Goal: Information Seeking & Learning: Find specific fact

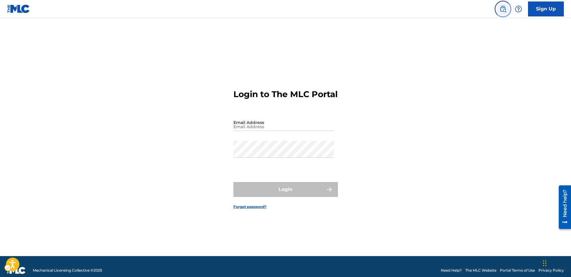
click at [504, 10] on img "Page Menu" at bounding box center [503, 8] width 7 height 7
click at [503, 10] on img "Page Menu" at bounding box center [503, 8] width 7 height 7
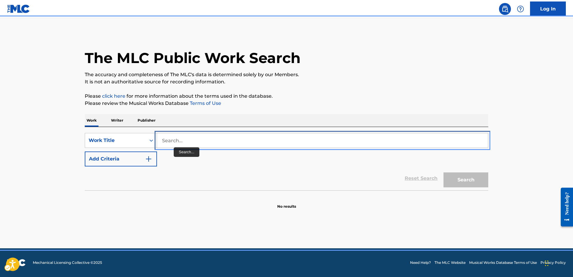
click at [161, 141] on input "Search..." at bounding box center [322, 140] width 331 height 14
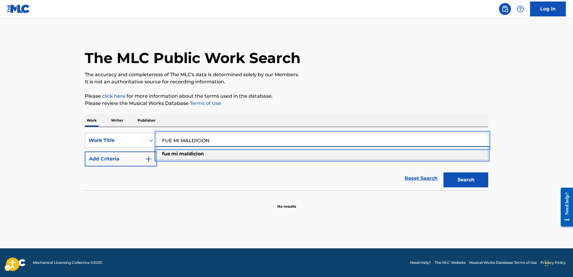
click at [207, 152] on div "fue mi maldicion" at bounding box center [322, 153] width 331 height 11
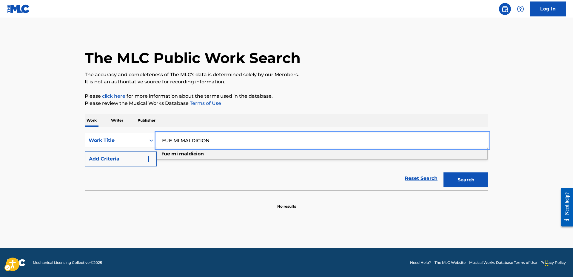
type input "fue mi maldicion"
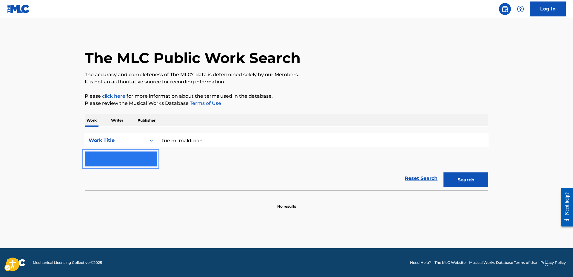
click at [154, 156] on button "Add Criteria" at bounding box center [121, 158] width 72 height 15
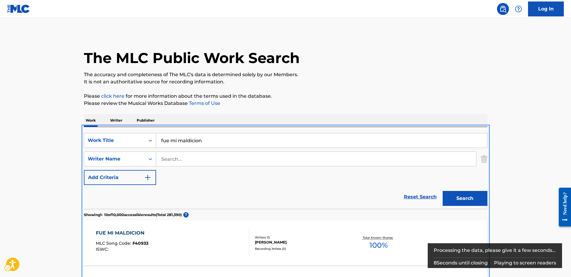
scroll to position [127, 0]
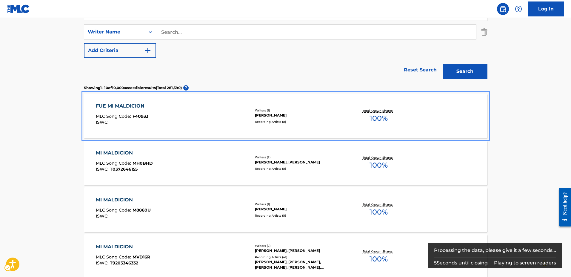
click at [143, 116] on span "F40933" at bounding box center [141, 115] width 16 height 5
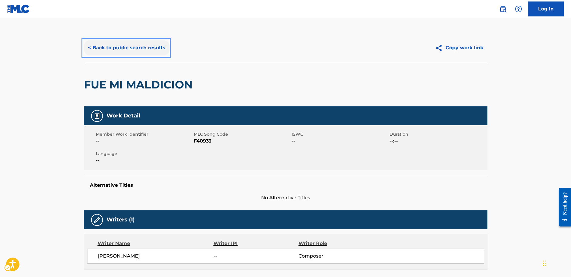
click at [88, 46] on button "< Back to public search results" at bounding box center [127, 47] width 86 height 15
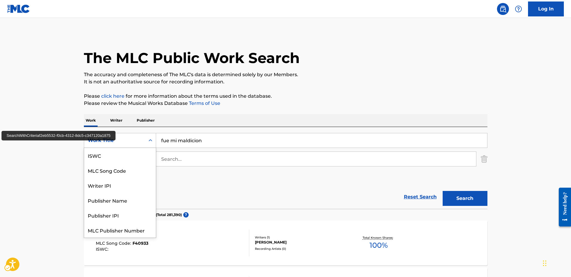
click at [152, 142] on icon "Search Form" at bounding box center [151, 140] width 6 height 6
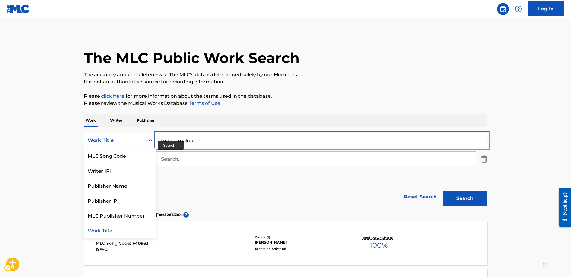
click at [165, 139] on input "fue mi maldicion" at bounding box center [321, 140] width 331 height 14
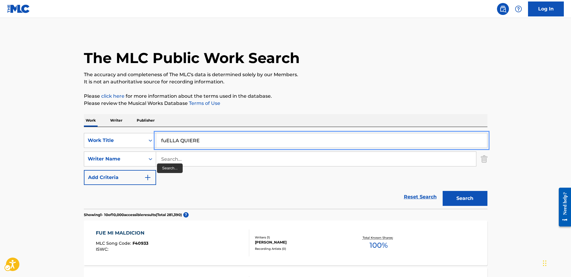
type input "fuELLA QUIERE"
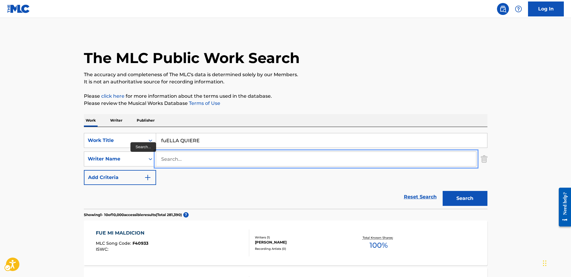
click at [161, 161] on input "Search..." at bounding box center [316, 159] width 320 height 14
type input "HOMER HERNANDEZ"
click at [443, 191] on button "Search" at bounding box center [465, 198] width 45 height 15
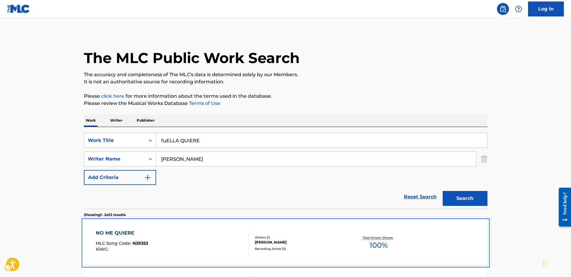
click at [141, 243] on span "N39353" at bounding box center [141, 242] width 16 height 5
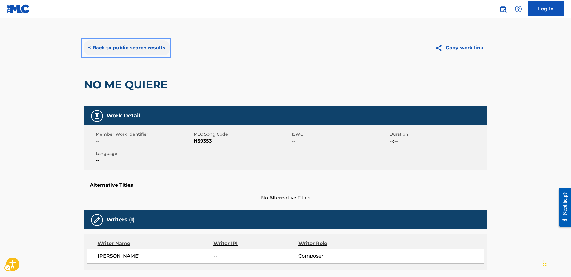
click at [90, 46] on button "< Back to public search results" at bounding box center [127, 47] width 86 height 15
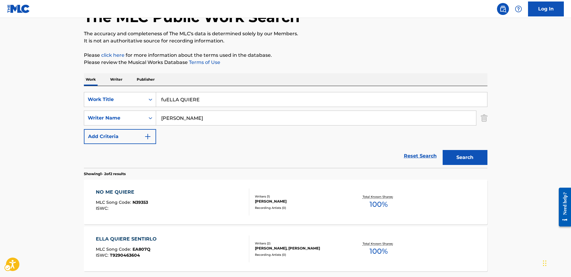
scroll to position [60, 0]
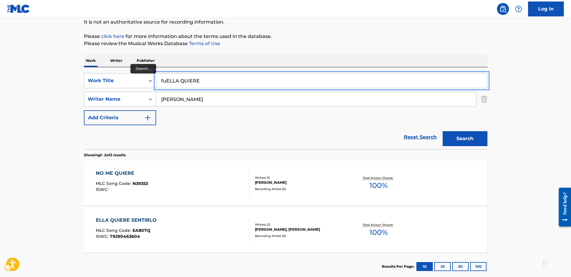
click at [166, 80] on input "fuELLA QUIERE" at bounding box center [321, 80] width 331 height 14
type input "ella quiere a ella"
click at [443, 131] on button "Search" at bounding box center [465, 138] width 45 height 15
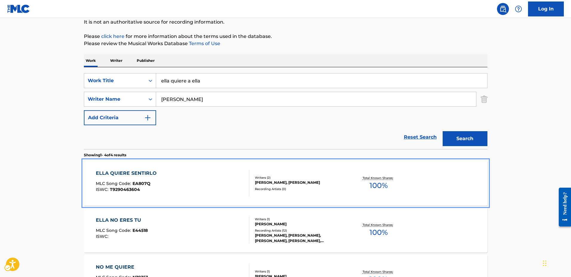
click at [143, 183] on span "EA807Q" at bounding box center [142, 183] width 18 height 5
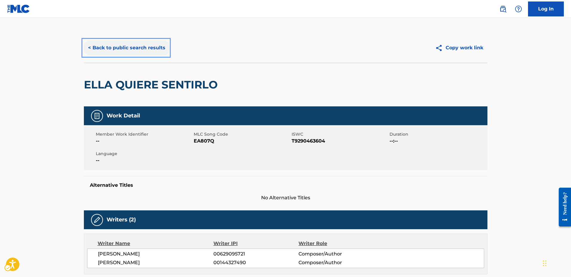
click at [89, 48] on button "< Back to public search results" at bounding box center [127, 47] width 86 height 15
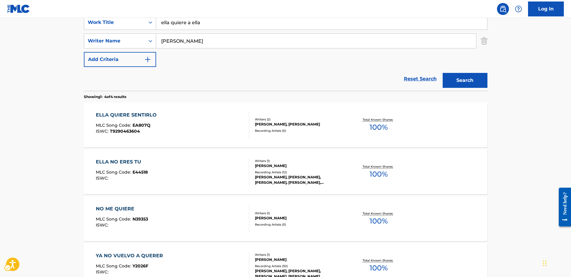
scroll to position [119, 0]
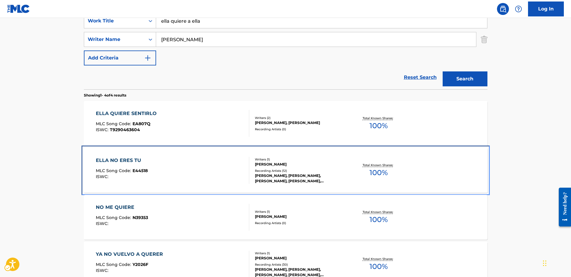
click at [135, 169] on span "E44518" at bounding box center [140, 170] width 15 height 5
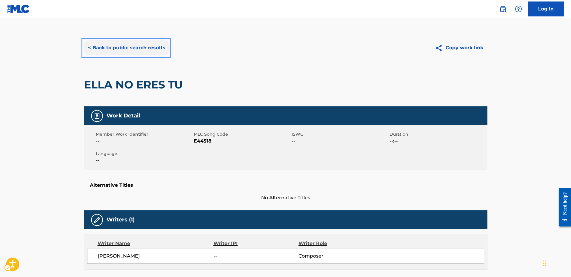
click at [88, 48] on button "< Back to public search results" at bounding box center [127, 47] width 86 height 15
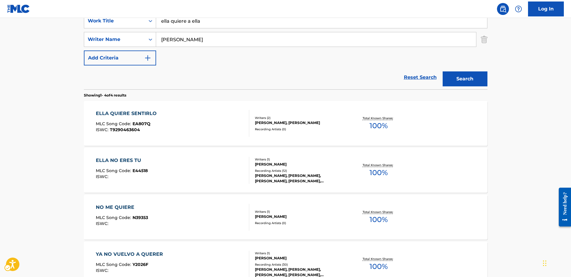
scroll to position [179, 0]
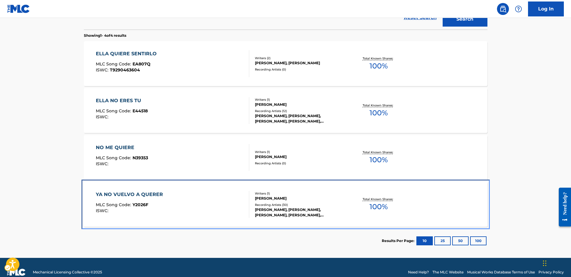
click at [137, 203] on span "Y2026F" at bounding box center [141, 204] width 16 height 5
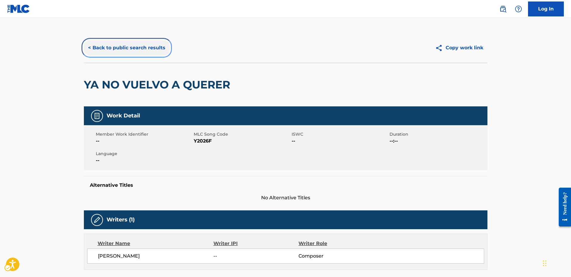
click at [87, 48] on button "< Back to public search results" at bounding box center [127, 47] width 86 height 15
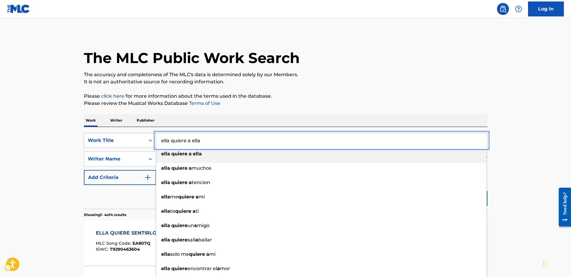
drag, startPoint x: 202, startPoint y: 139, endPoint x: 150, endPoint y: 142, distance: 52.6
click at [150, 142] on div "SearchWithCriteriaf2eb5532-f0cb-4312-8dc5-c347120a1875 Work Title ella quiere a…" at bounding box center [286, 140] width 404 height 15
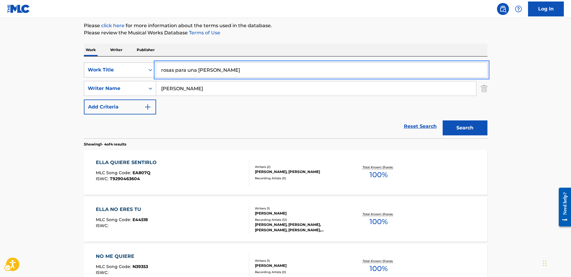
scroll to position [60, 0]
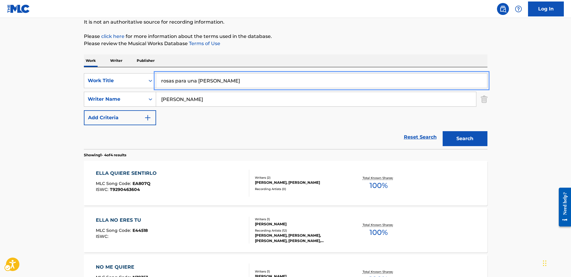
type input "rosas para una rosa"
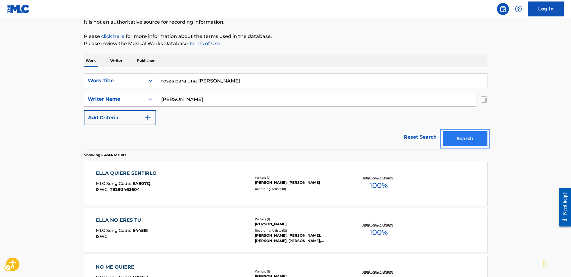
click at [466, 140] on button "Search" at bounding box center [465, 138] width 45 height 15
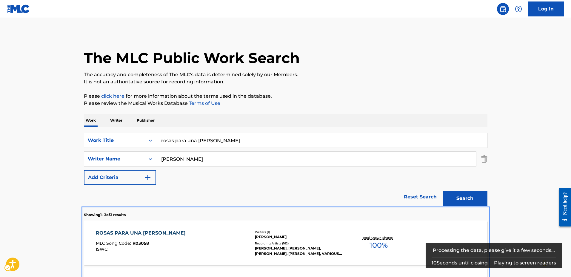
scroll to position [110, 0]
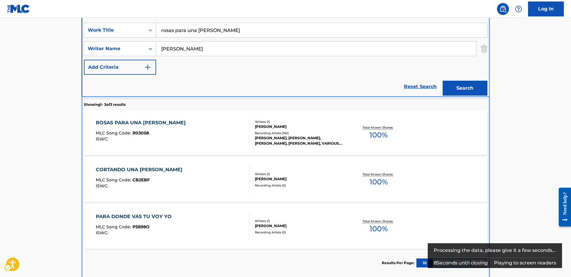
click at [139, 133] on span "R03058" at bounding box center [141, 132] width 16 height 5
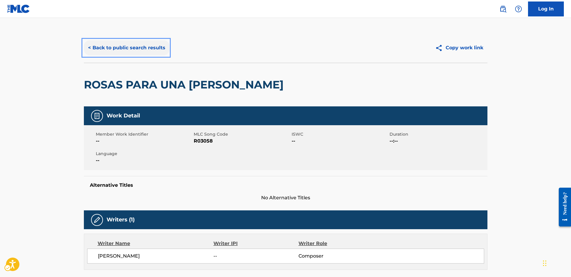
click at [90, 48] on button "< Back to public search results" at bounding box center [127, 47] width 86 height 15
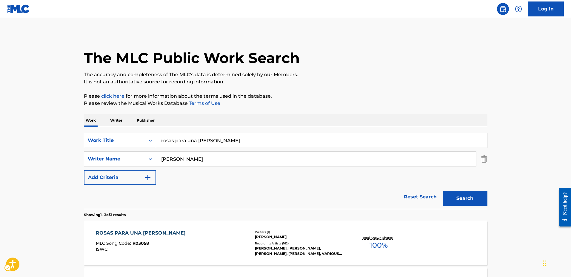
scroll to position [108, 0]
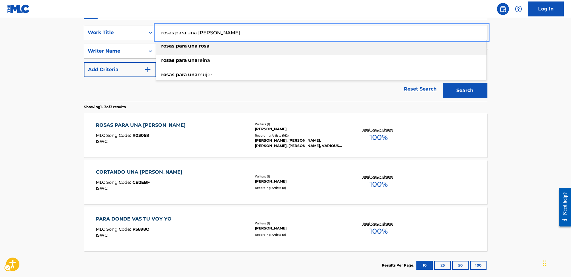
drag, startPoint x: 213, startPoint y: 32, endPoint x: 150, endPoint y: 36, distance: 62.8
click at [150, 36] on div "SearchWithCriteriaf2eb5532-f0cb-4312-8dc5-c347120a1875 Work Title rosas para un…" at bounding box center [286, 32] width 404 height 15
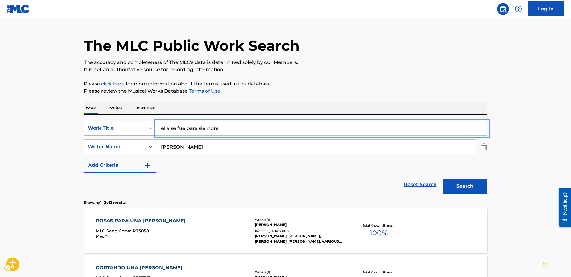
scroll to position [0, 0]
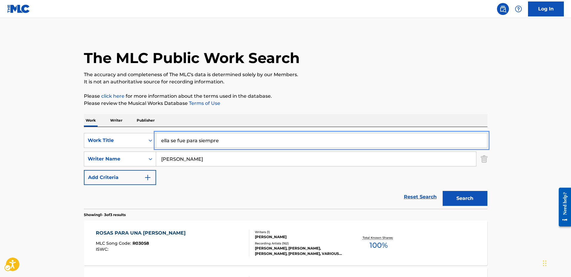
type input "ella se fue para siempre"
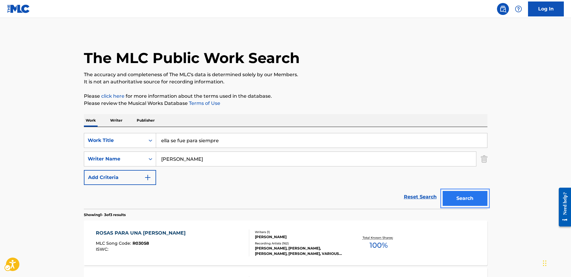
click at [464, 195] on button "Search" at bounding box center [465, 198] width 45 height 15
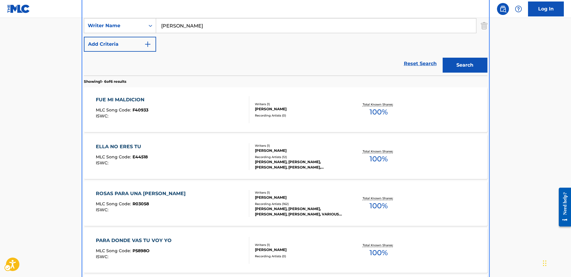
scroll to position [163, 0]
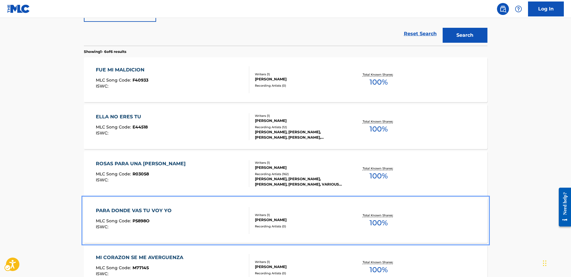
click at [145, 219] on span "P5898O" at bounding box center [141, 220] width 17 height 5
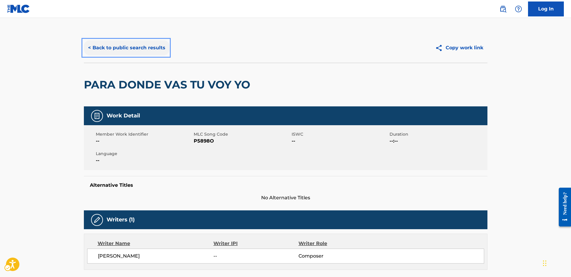
click at [88, 48] on button "< Back to public search results" at bounding box center [127, 47] width 86 height 15
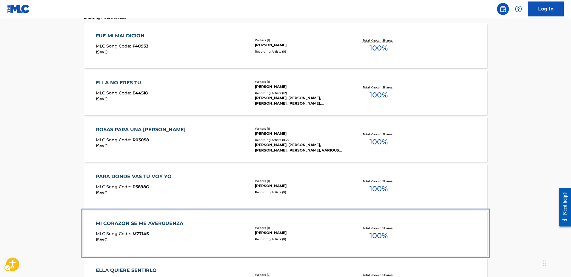
click at [142, 234] on span "M7714S" at bounding box center [141, 233] width 16 height 5
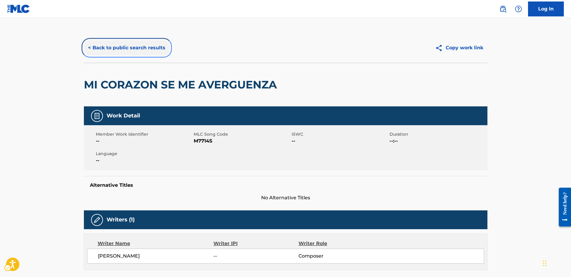
click at [88, 47] on button "< Back to public search results" at bounding box center [127, 47] width 86 height 15
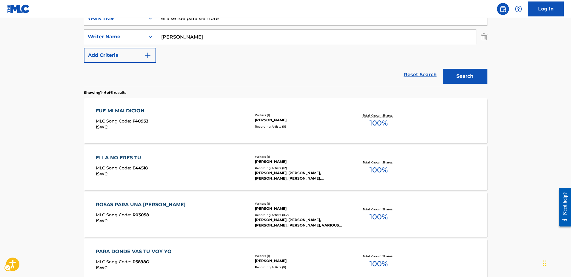
scroll to position [82, 0]
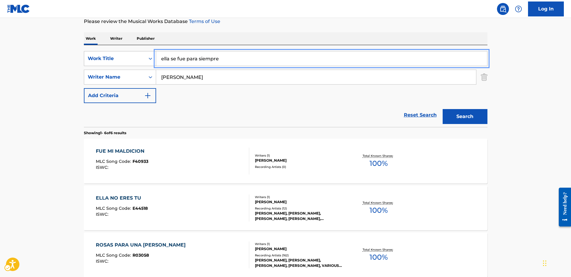
drag, startPoint x: 228, startPoint y: 59, endPoint x: 136, endPoint y: 62, distance: 91.7
click at [136, 62] on div "SearchWithCriteriaf2eb5532-f0cb-4312-8dc5-c347120a1875 Work Title ella se fue p…" at bounding box center [286, 58] width 404 height 15
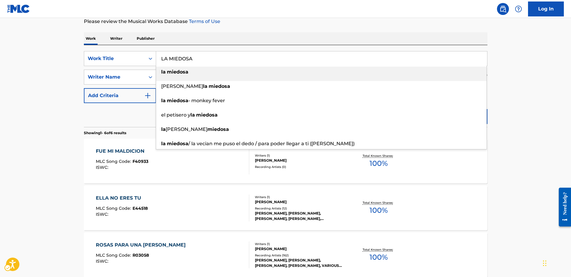
click at [196, 74] on div "la miedosa" at bounding box center [321, 72] width 331 height 11
type input "la miedosa"
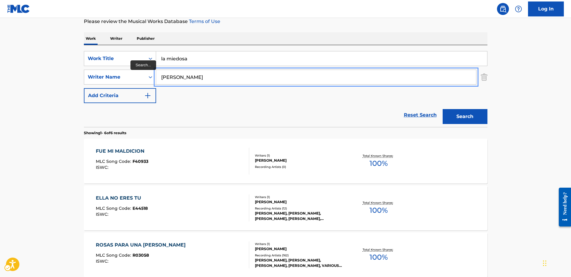
click at [221, 75] on input "HOMER HERNANDEZ" at bounding box center [316, 77] width 320 height 14
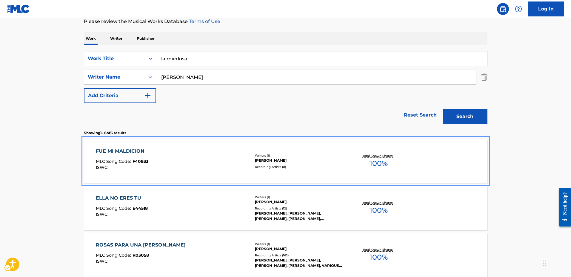
click at [295, 157] on div "Writers ( 1 )" at bounding box center [300, 155] width 90 height 4
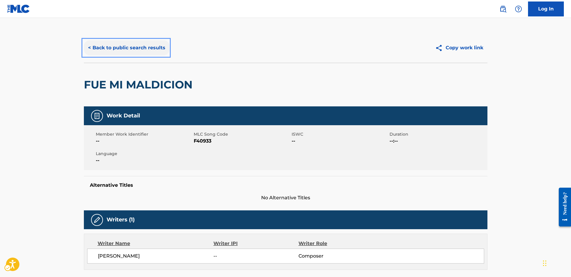
click at [89, 47] on button "< Back to public search results" at bounding box center [127, 47] width 86 height 15
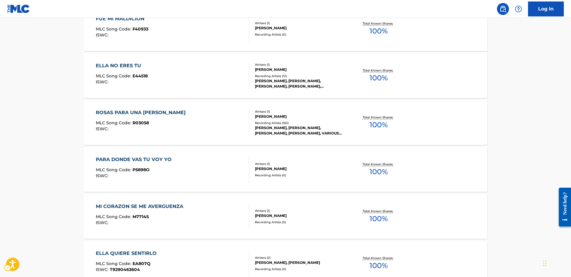
scroll to position [231, 0]
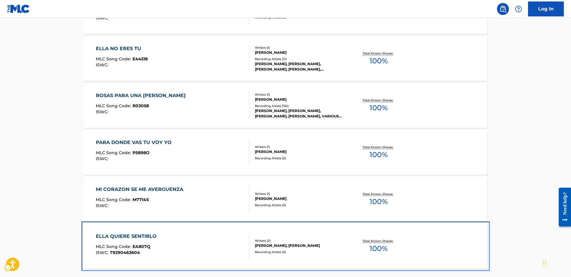
click at [146, 247] on span "EA807Q" at bounding box center [142, 246] width 18 height 5
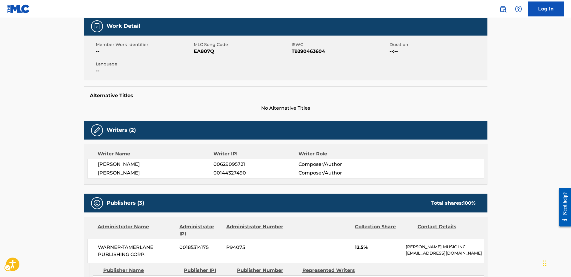
scroll to position [119, 0]
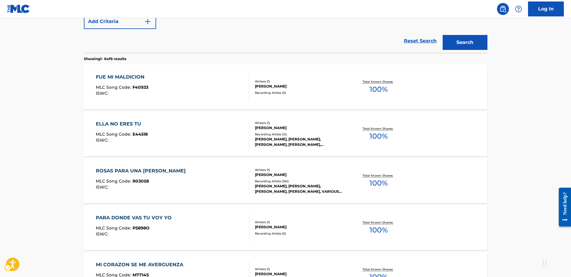
scroll to position [146, 0]
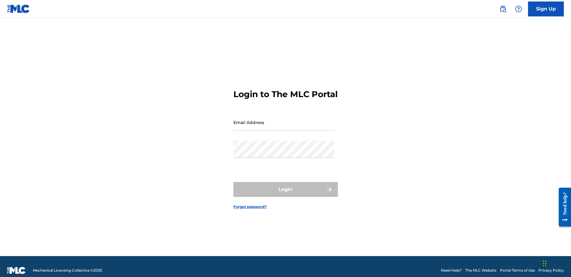
click at [504, 13] on link at bounding box center [503, 9] width 12 height 12
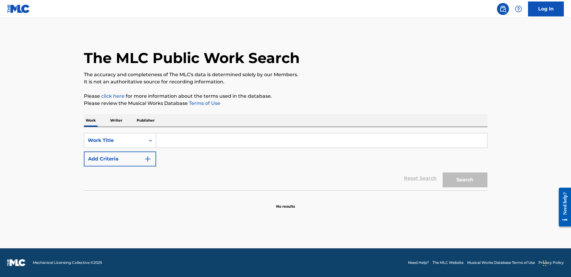
click at [159, 138] on input "Search Form" at bounding box center [321, 140] width 331 height 14
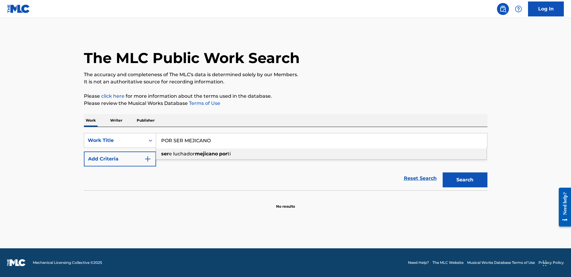
type input "POR SER MEJICANO"
click at [149, 157] on img "Search Form" at bounding box center [147, 158] width 7 height 7
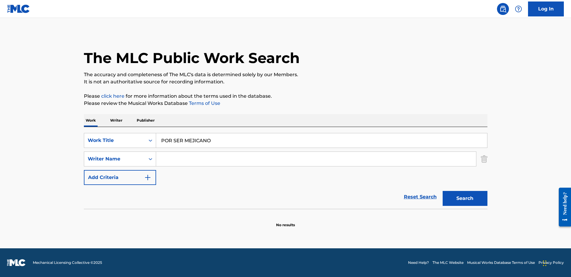
click at [160, 159] on input "Search Form" at bounding box center [316, 159] width 320 height 14
type input "R"
type input "[PERSON_NAME]"
click at [443, 191] on button "Search" at bounding box center [465, 198] width 45 height 15
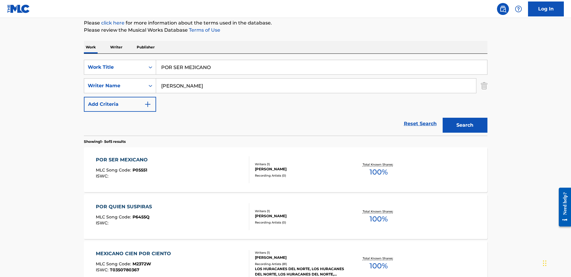
scroll to position [90, 0]
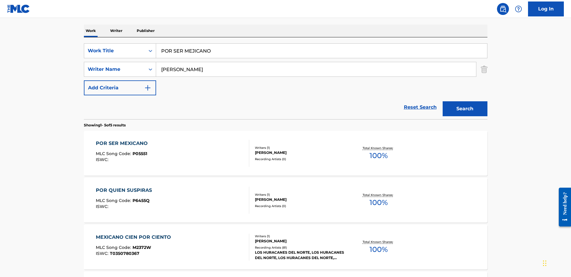
click at [147, 247] on span "M2372W" at bounding box center [142, 247] width 19 height 5
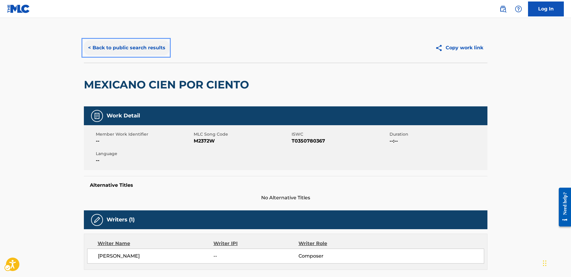
click at [89, 48] on button "< Back to public search results" at bounding box center [127, 47] width 86 height 15
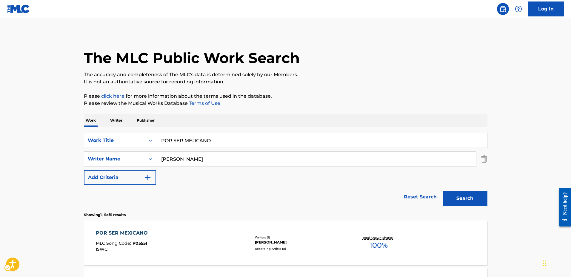
scroll to position [90, 0]
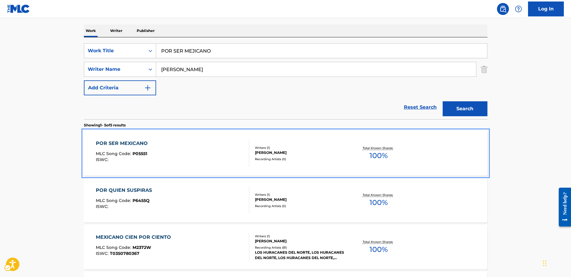
click at [146, 151] on div "POR SER MEXICANO MLC Song Code : P05551 ISWC :" at bounding box center [123, 153] width 55 height 27
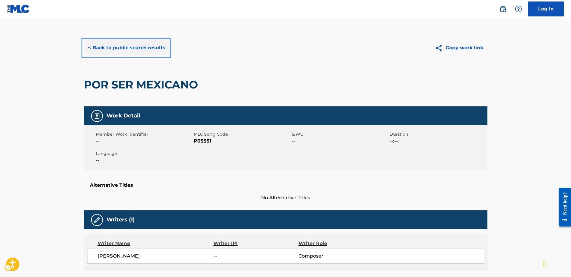
click at [90, 47] on button "< Back to public search results" at bounding box center [127, 47] width 86 height 15
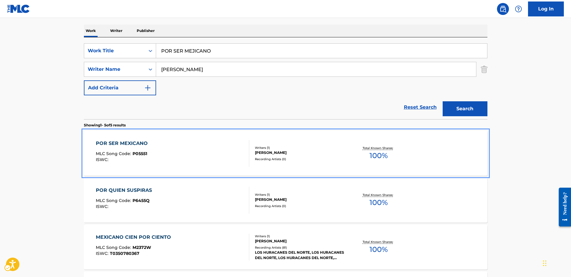
click at [140, 153] on span "P05551" at bounding box center [140, 153] width 15 height 5
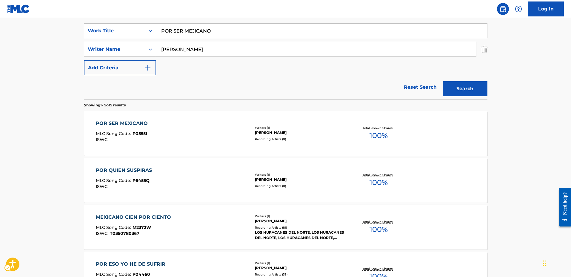
scroll to position [149, 0]
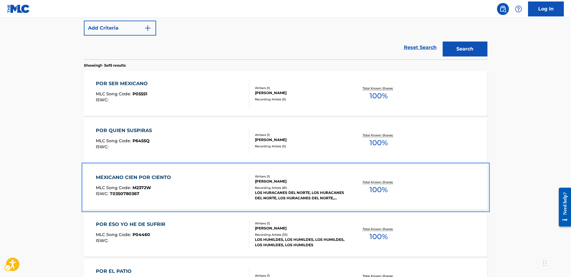
click at [149, 188] on span "M2372W" at bounding box center [142, 187] width 19 height 5
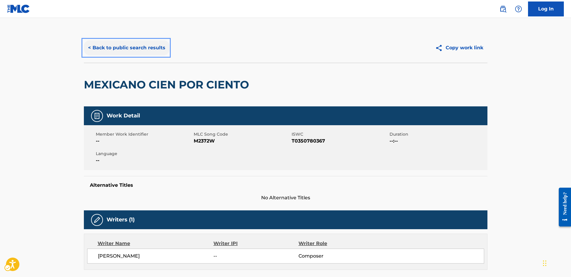
click at [88, 47] on button "< Back to public search results" at bounding box center [127, 47] width 86 height 15
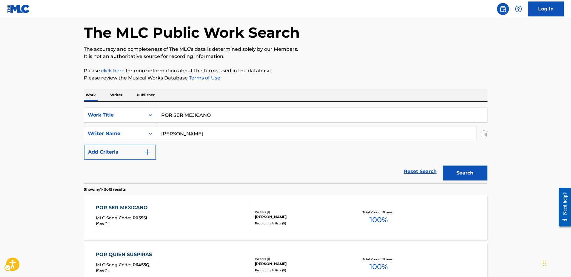
scroll to position [4, 0]
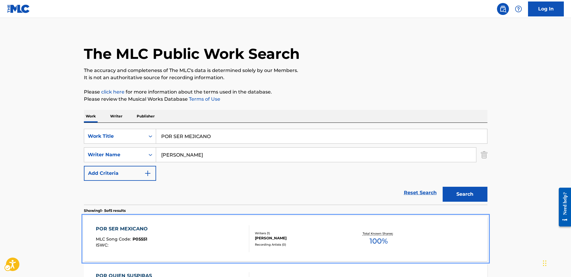
click at [140, 239] on span "P05551" at bounding box center [140, 238] width 15 height 5
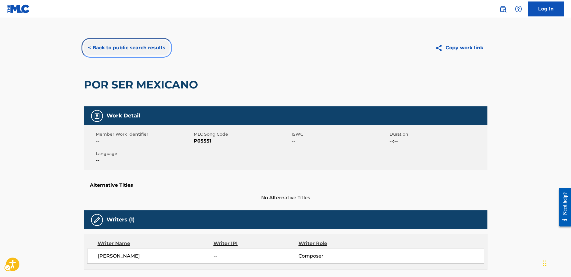
click at [90, 46] on button "< Back to public search results" at bounding box center [127, 47] width 86 height 15
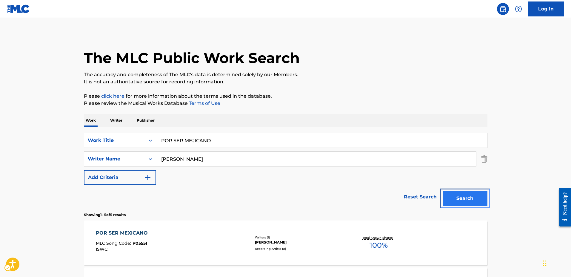
click at [462, 196] on button "Search" at bounding box center [465, 198] width 45 height 15
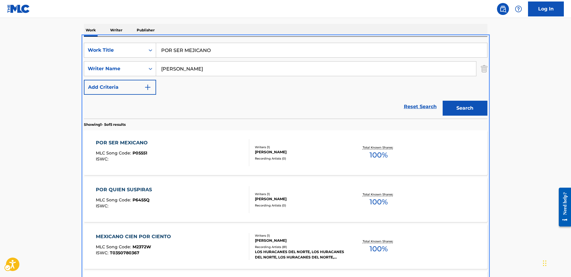
scroll to position [86, 0]
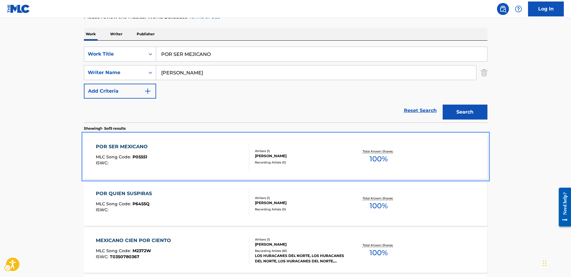
click at [144, 146] on div "POR SER MEXICANO" at bounding box center [123, 146] width 55 height 7
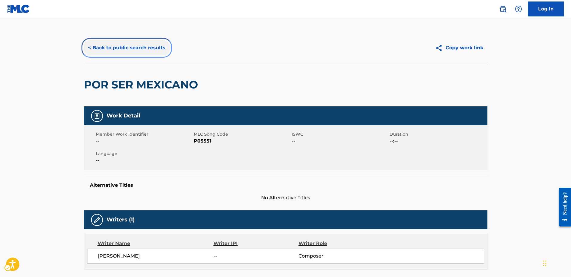
click at [89, 48] on button "< Back to public search results" at bounding box center [127, 47] width 86 height 15
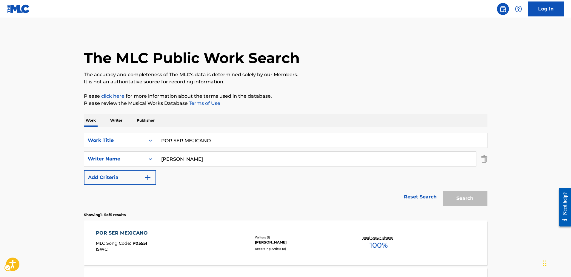
scroll to position [86, 0]
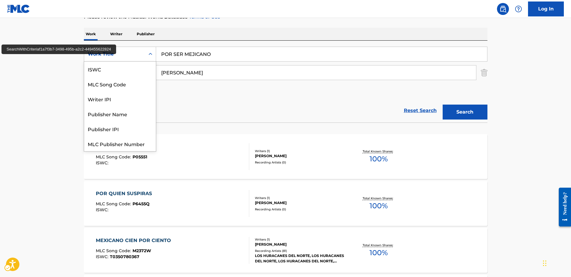
click at [89, 48] on div "Work Title" at bounding box center [120, 54] width 72 height 15
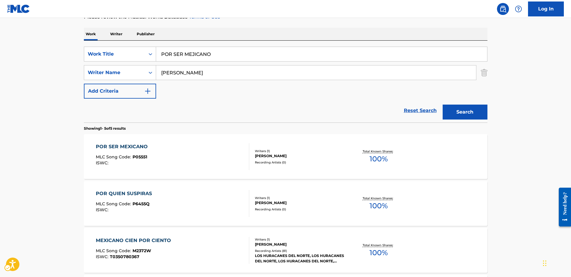
click at [89, 48] on div "Work Title" at bounding box center [120, 54] width 72 height 15
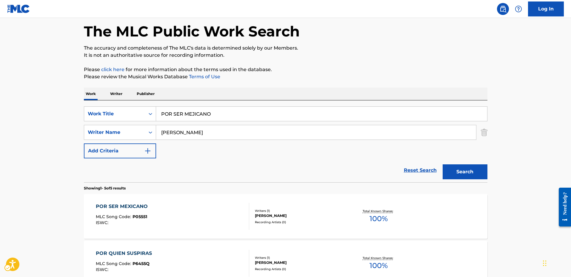
scroll to position [0, 0]
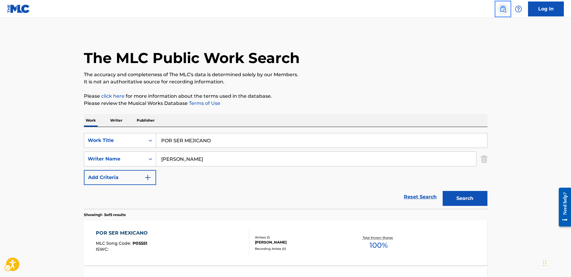
click at [503, 8] on img "Page Menu" at bounding box center [503, 8] width 7 height 7
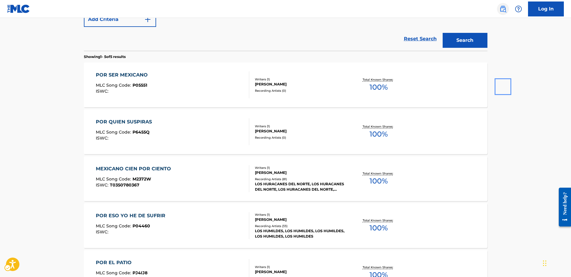
scroll to position [116, 0]
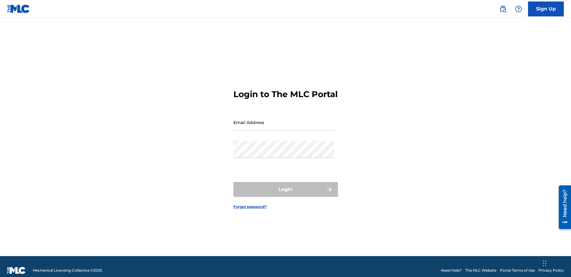
click at [504, 8] on img at bounding box center [503, 8] width 7 height 7
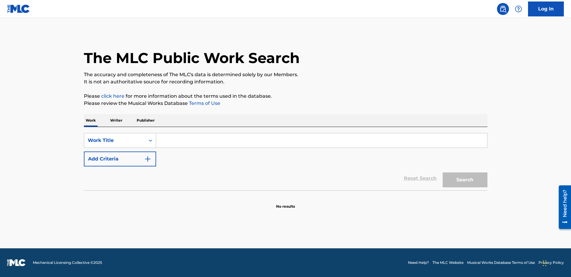
click at [169, 142] on input "Search Form" at bounding box center [321, 140] width 331 height 14
type input "MEXICANO 100%"
click at [464, 180] on button "Search" at bounding box center [465, 179] width 45 height 15
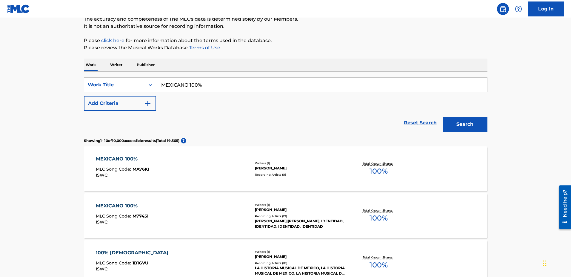
scroll to position [60, 0]
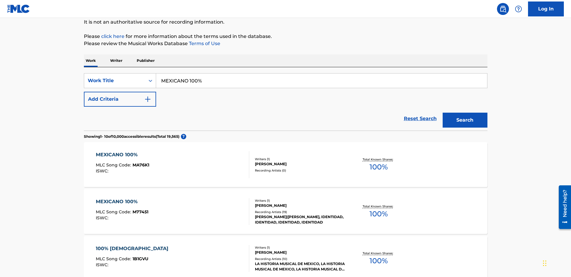
click at [139, 212] on span "M77451" at bounding box center [141, 211] width 16 height 5
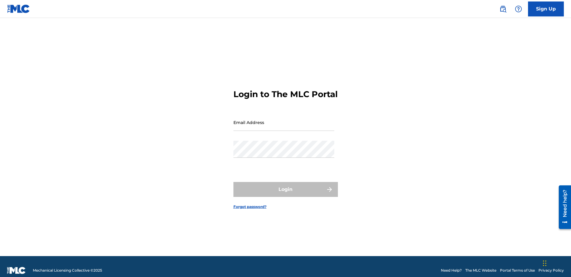
click at [502, 9] on img at bounding box center [503, 8] width 7 height 7
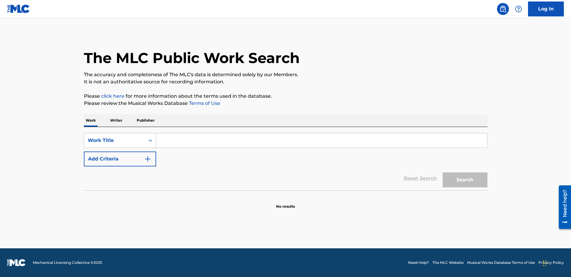
click at [170, 135] on input "Search Form" at bounding box center [321, 140] width 331 height 14
click at [443, 172] on button "Search" at bounding box center [465, 179] width 45 height 15
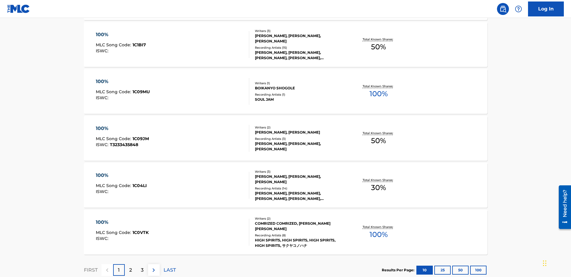
scroll to position [454, 0]
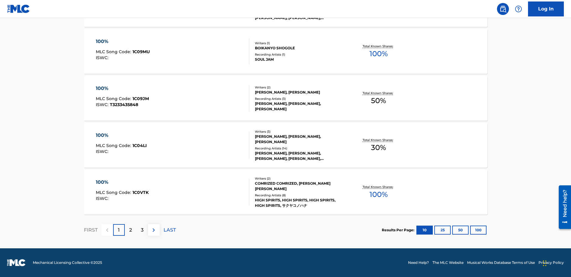
click at [130, 228] on p "2" at bounding box center [130, 229] width 3 height 7
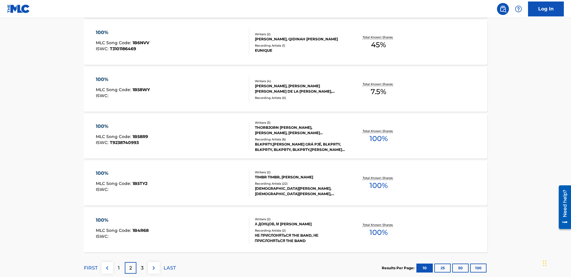
scroll to position [448, 0]
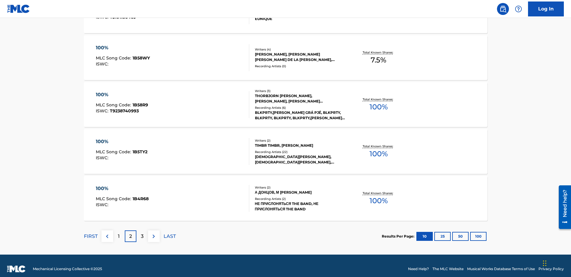
click at [142, 239] on p "3" at bounding box center [142, 236] width 3 height 7
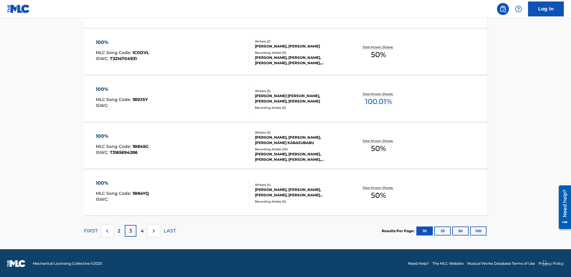
scroll to position [454, 0]
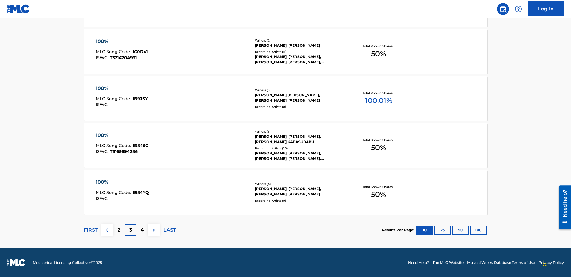
click at [143, 232] on p "4" at bounding box center [142, 229] width 3 height 7
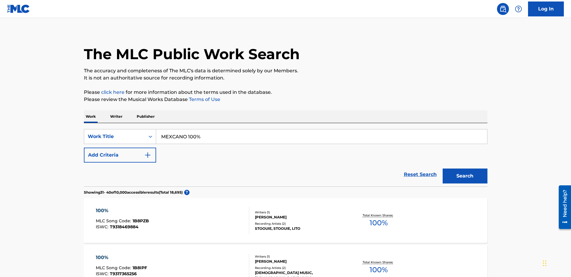
scroll to position [0, 0]
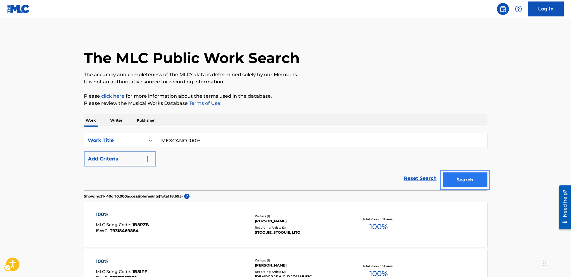
click at [471, 177] on button "Search" at bounding box center [465, 179] width 45 height 15
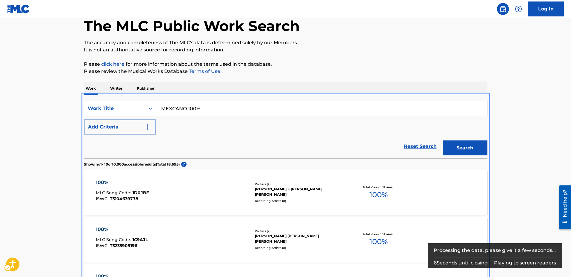
scroll to position [7, 0]
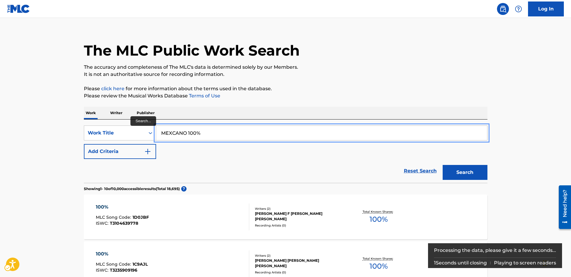
click at [200, 134] on input "MEXCANO 100%" at bounding box center [321, 133] width 331 height 14
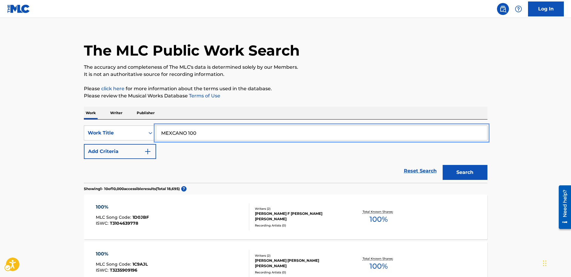
click at [84, 144] on button "Add Criteria" at bounding box center [120, 151] width 72 height 15
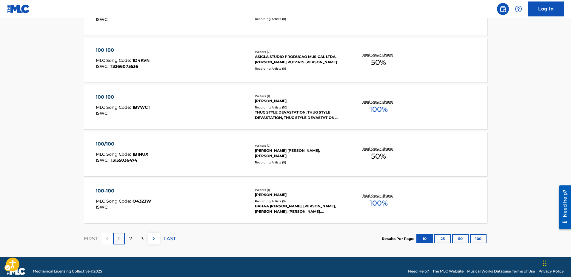
scroll to position [473, 0]
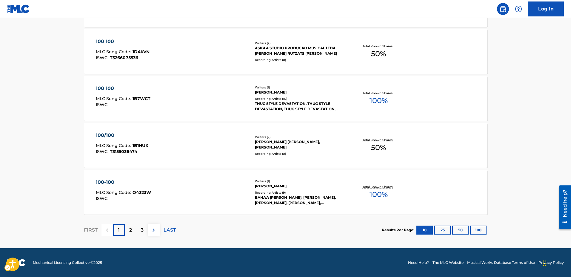
click at [131, 231] on p "2" at bounding box center [130, 229] width 3 height 7
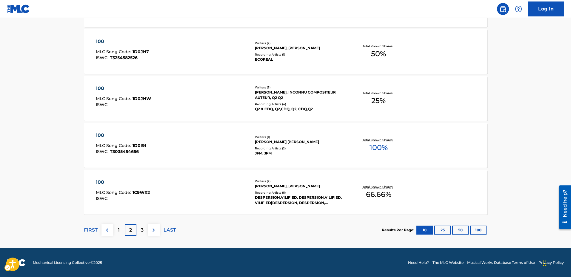
click at [143, 227] on p "3" at bounding box center [142, 229] width 3 height 7
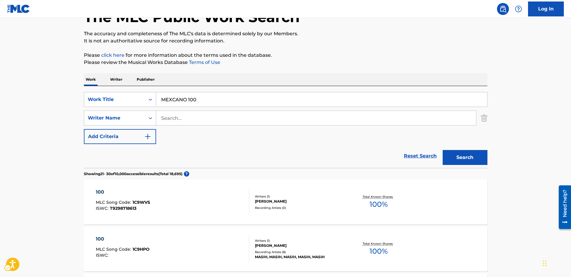
scroll to position [0, 0]
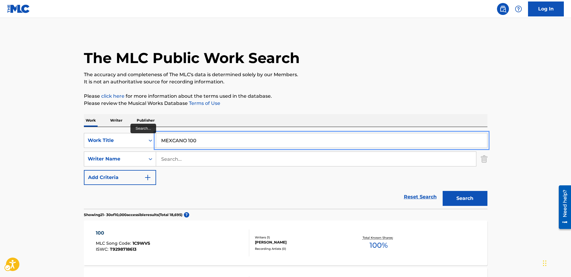
click at [198, 140] on input "MEXCANO 100" at bounding box center [321, 140] width 331 height 14
click at [84, 170] on button "Add Criteria" at bounding box center [120, 177] width 72 height 15
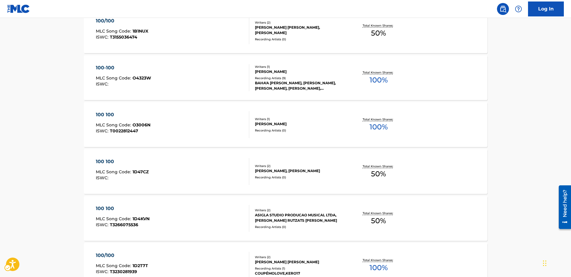
scroll to position [491, 0]
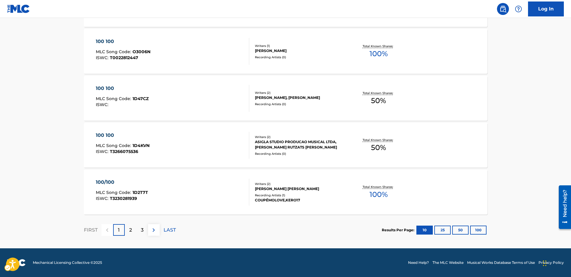
click at [130, 231] on p "2" at bounding box center [130, 229] width 3 height 7
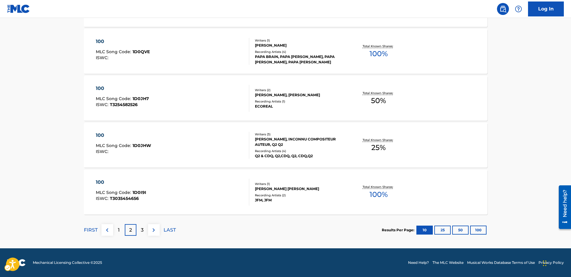
click at [141, 231] on p "3" at bounding box center [142, 229] width 3 height 7
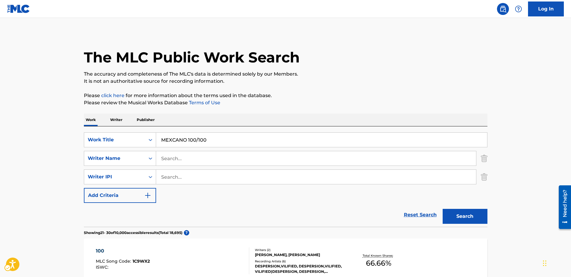
scroll to position [0, 0]
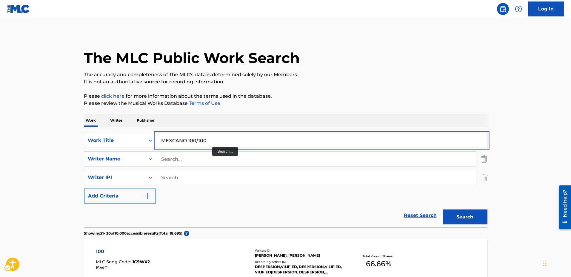
click at [213, 142] on input "MEXCANO 100/100" at bounding box center [321, 140] width 331 height 14
type input "MEXCANO"
click at [84, 188] on button "Add Criteria" at bounding box center [120, 195] width 72 height 15
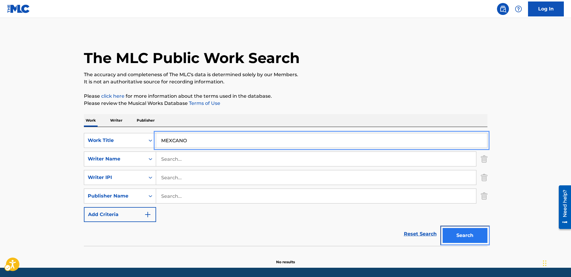
click at [463, 233] on button "Search" at bounding box center [465, 235] width 45 height 15
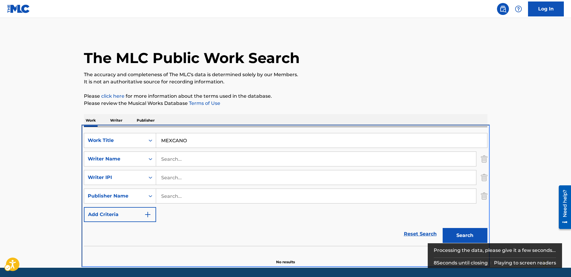
scroll to position [19, 0]
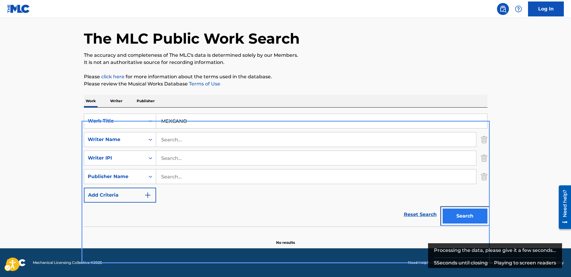
click at [464, 214] on button "Search" at bounding box center [465, 215] width 45 height 15
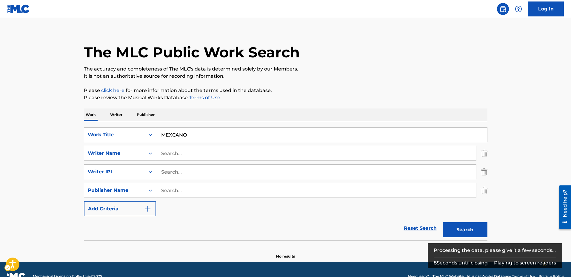
scroll to position [0, 0]
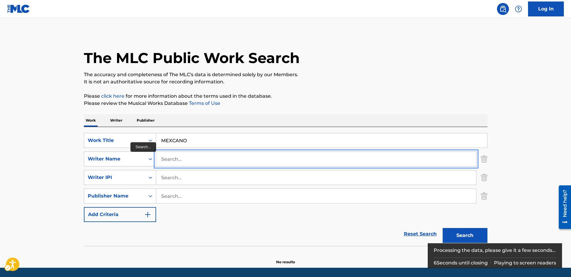
click at [169, 160] on input "Search..." at bounding box center [316, 159] width 320 height 14
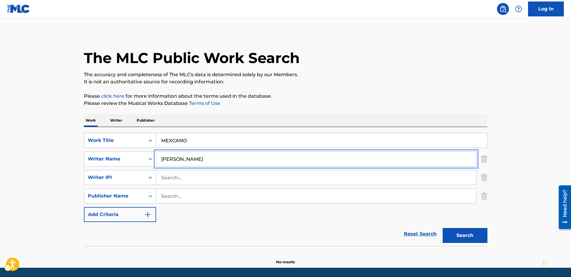
type input "[PERSON_NAME]"
click at [84, 207] on button "Add Criteria" at bounding box center [120, 214] width 72 height 15
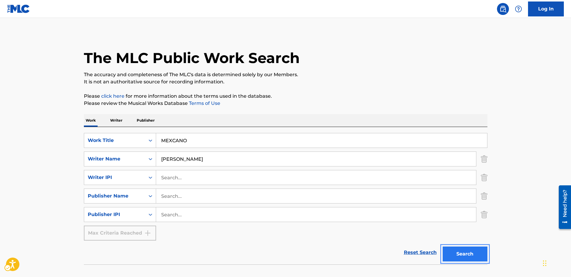
click at [461, 250] on button "Search" at bounding box center [465, 253] width 45 height 15
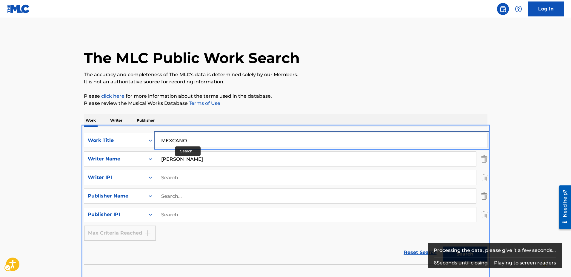
click at [193, 139] on input "MEXCANO" at bounding box center [321, 140] width 331 height 14
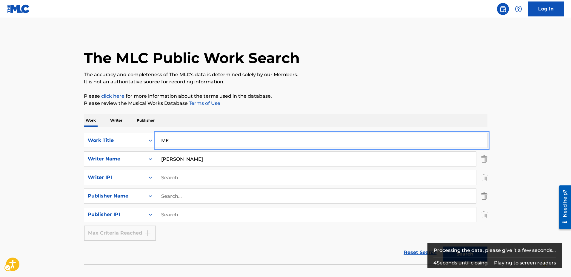
type input "M"
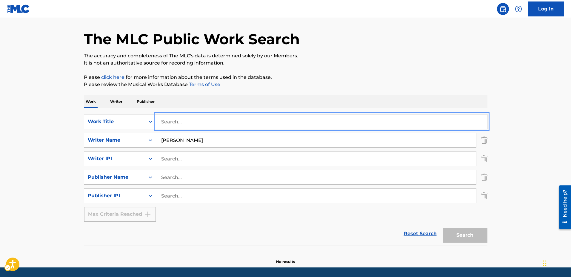
scroll to position [38, 0]
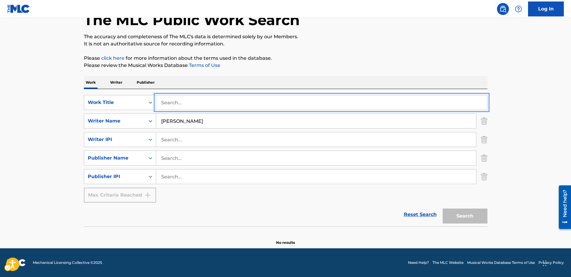
click at [460, 217] on div "Search" at bounding box center [464, 214] width 48 height 24
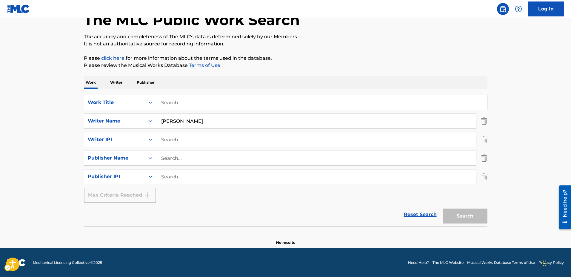
scroll to position [0, 0]
